Goal: Information Seeking & Learning: Learn about a topic

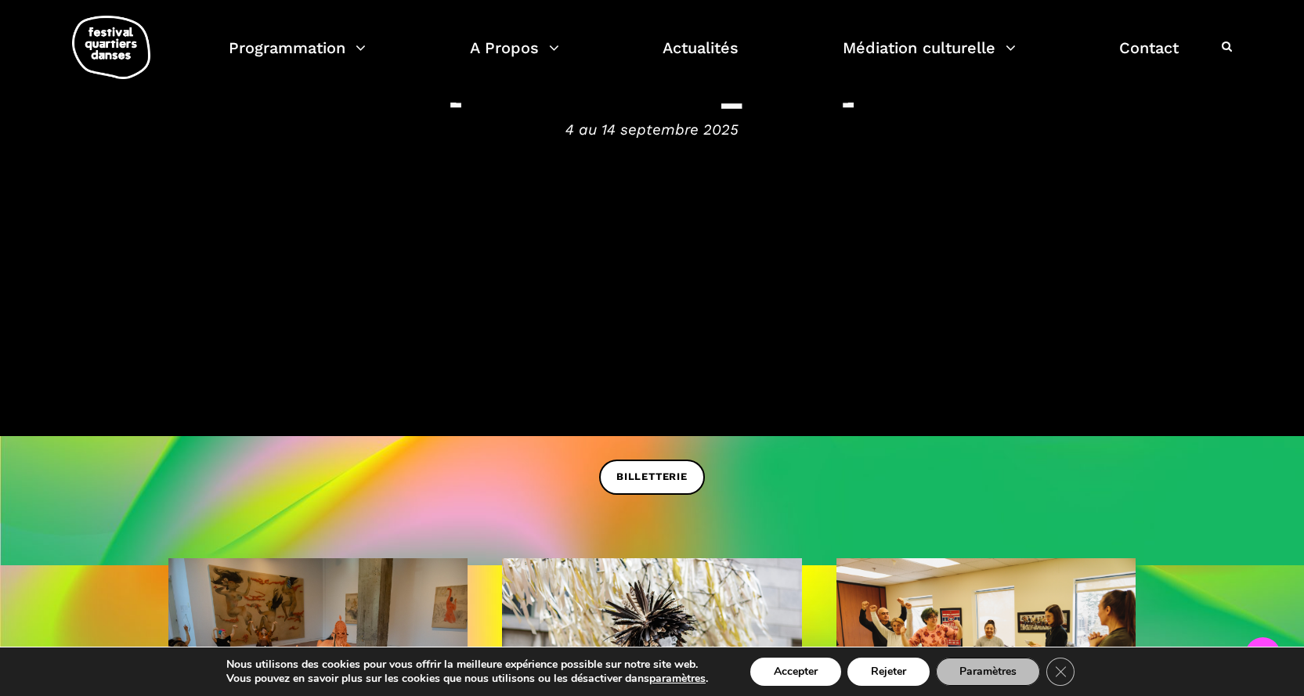
scroll to position [313, 0]
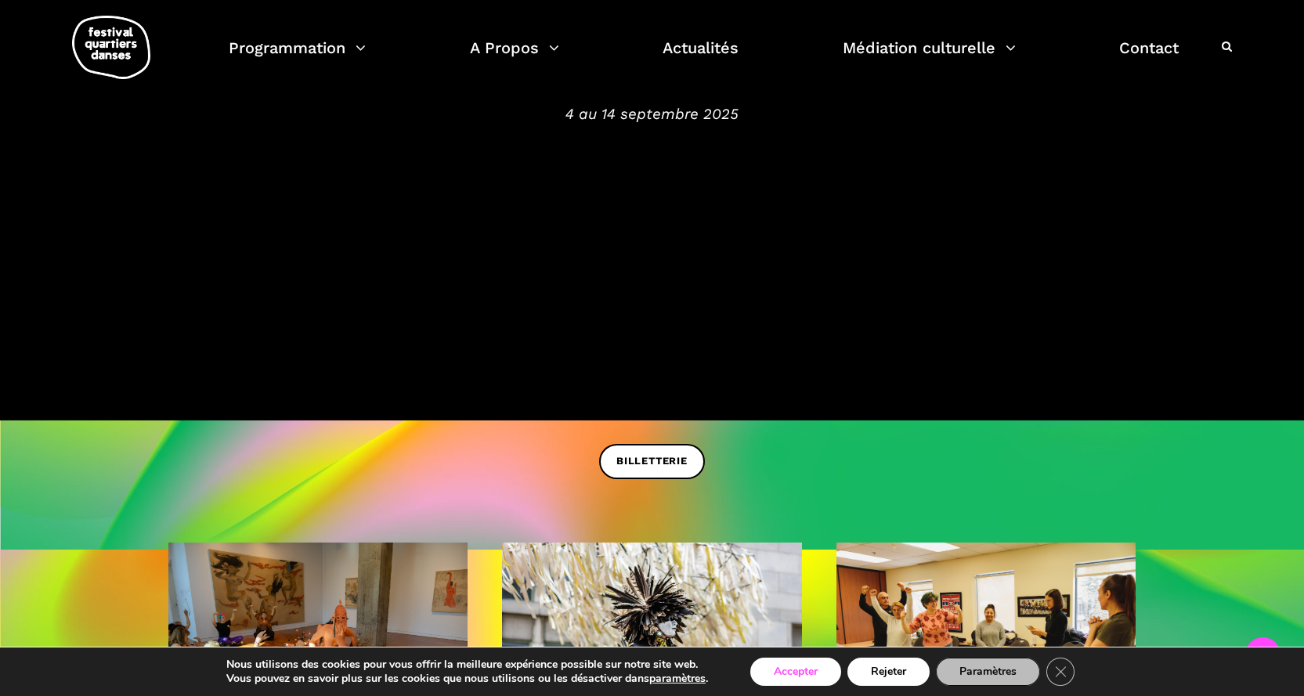
click at [797, 664] on button "Accepter" at bounding box center [795, 672] width 91 height 28
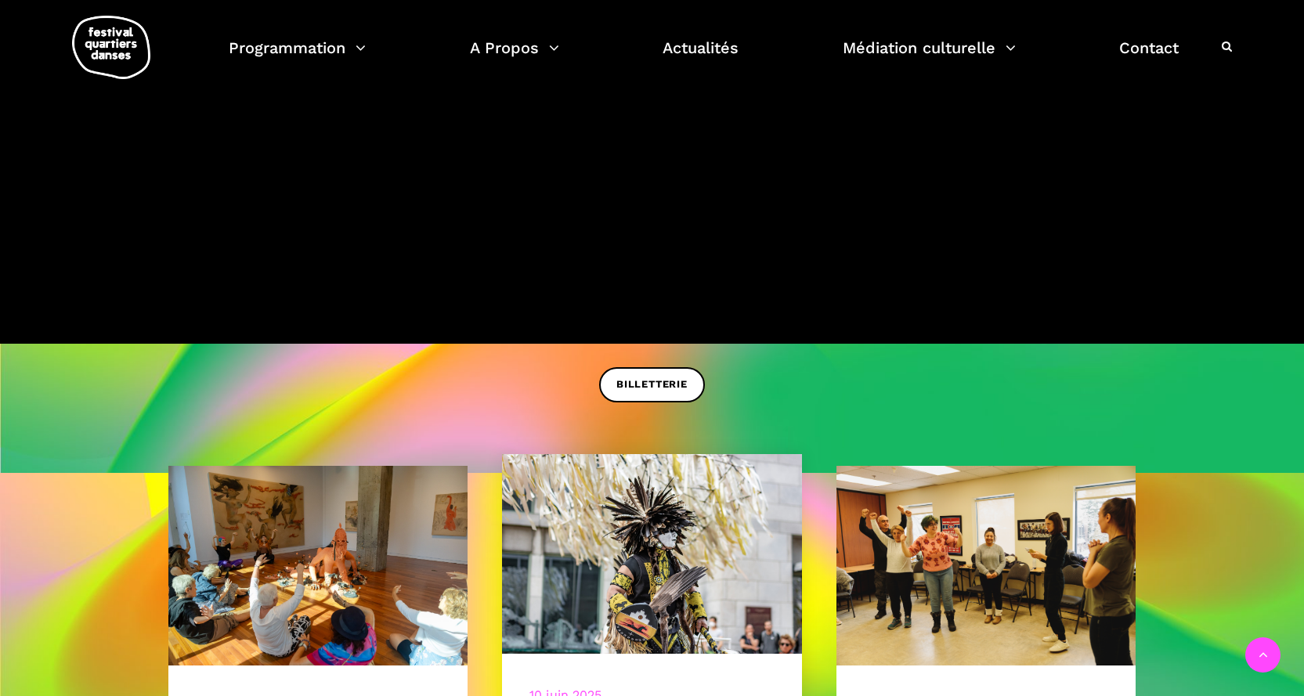
scroll to position [548, 0]
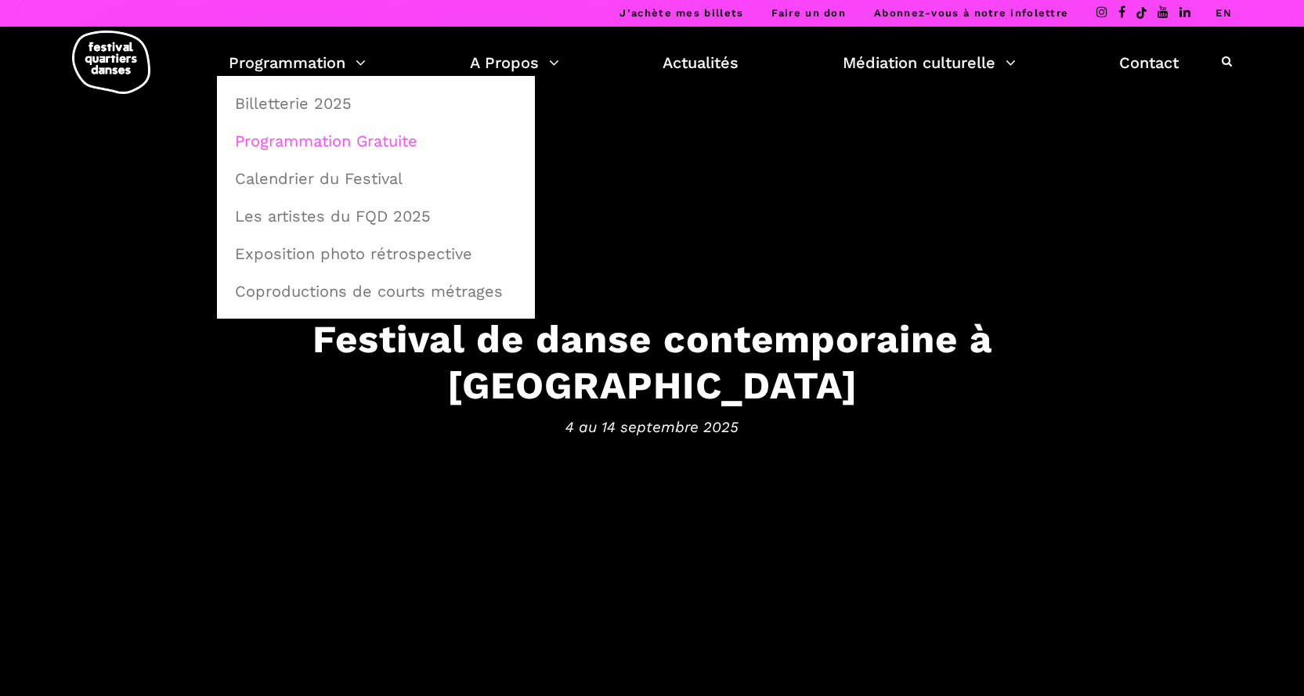
click at [327, 139] on link "Programmation Gratuite" at bounding box center [376, 141] width 301 height 36
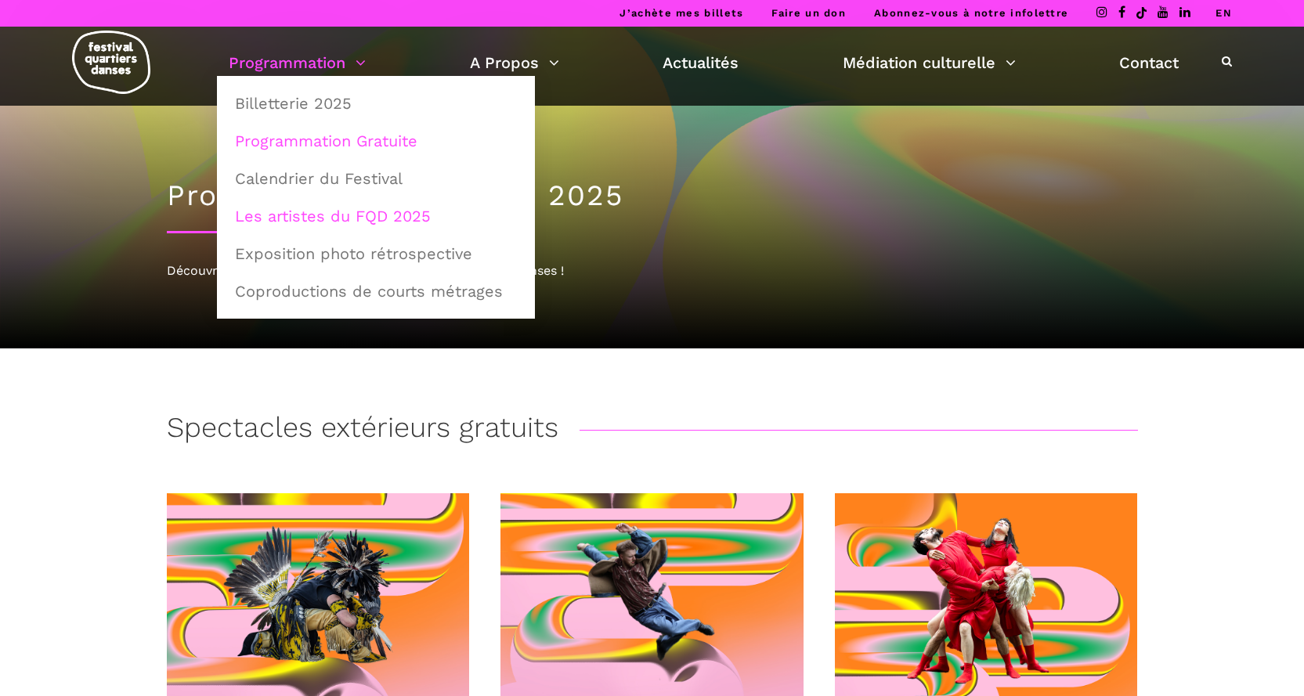
click at [355, 219] on link "Les artistes du FQD 2025" at bounding box center [376, 216] width 301 height 36
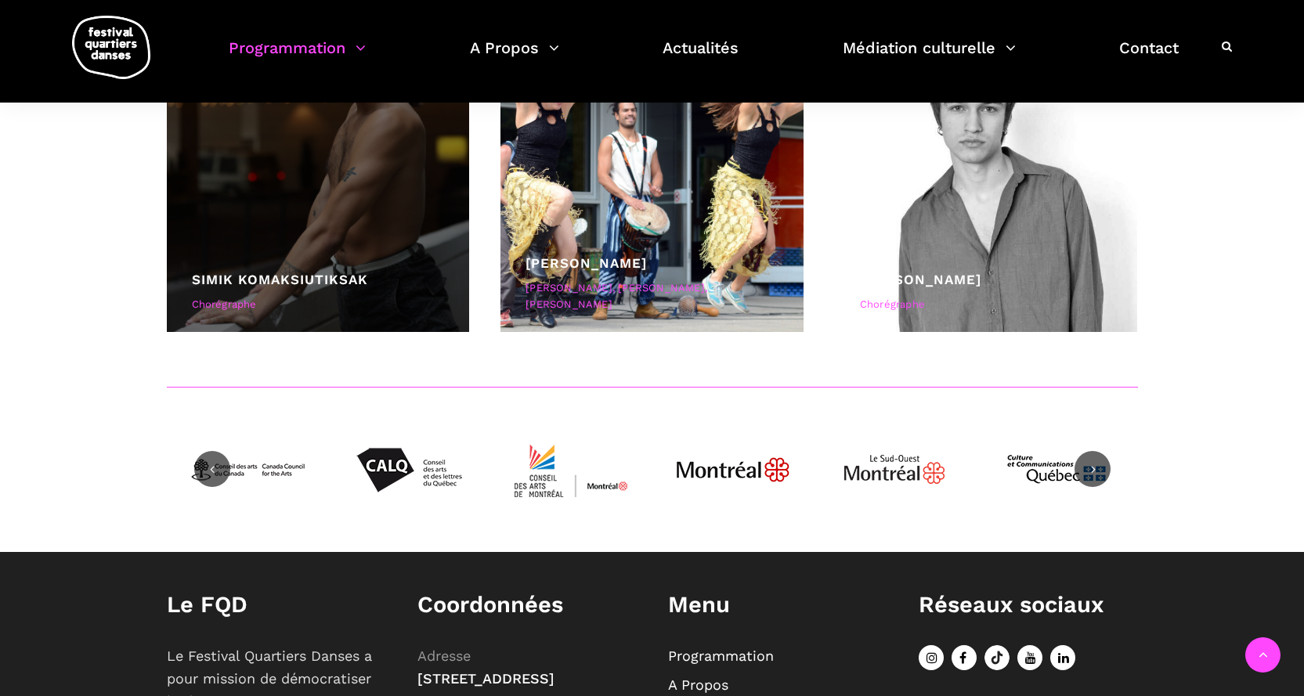
scroll to position [6814, 0]
